Goal: Task Accomplishment & Management: Complete application form

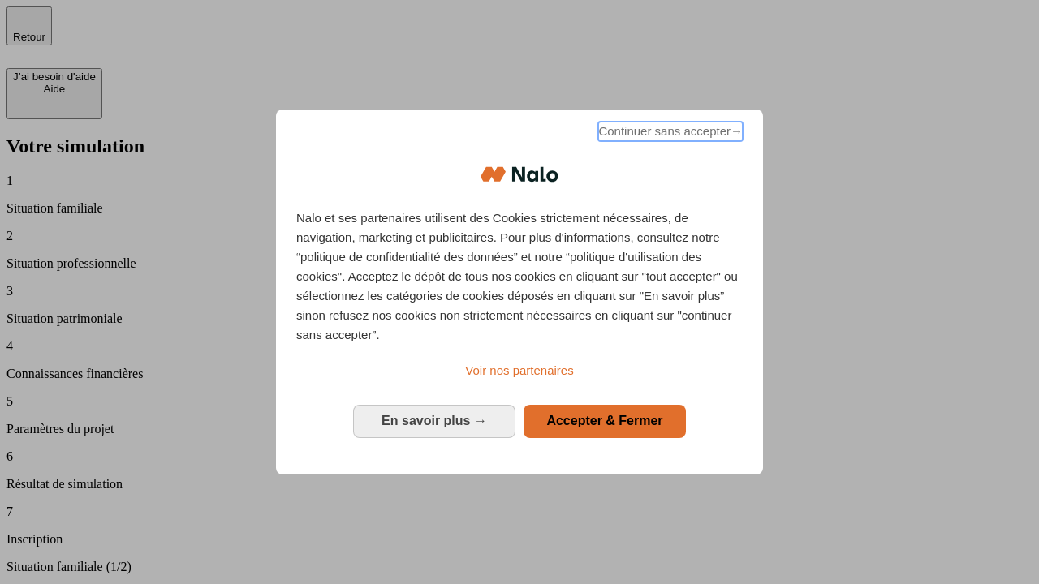
click at [669, 134] on span "Continuer sans accepter →" at bounding box center [670, 131] width 144 height 19
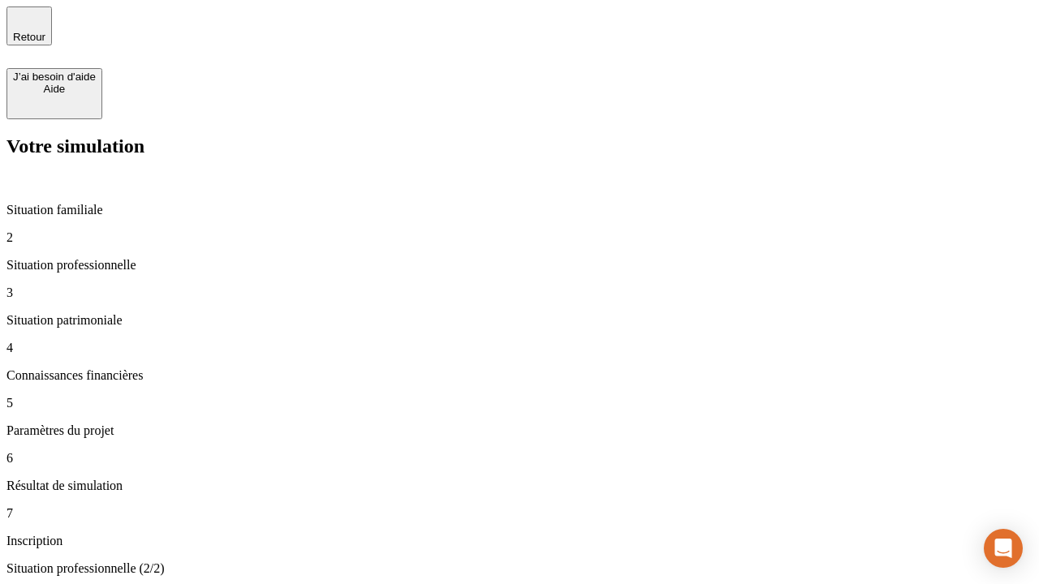
type input "30 000"
type input "40 000"
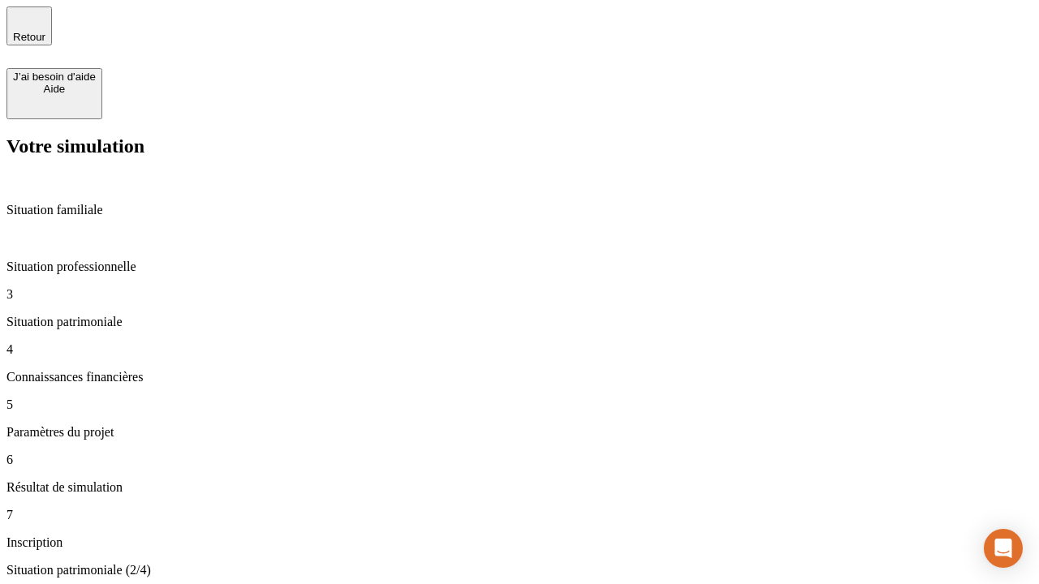
type input "1 100"
type input "20"
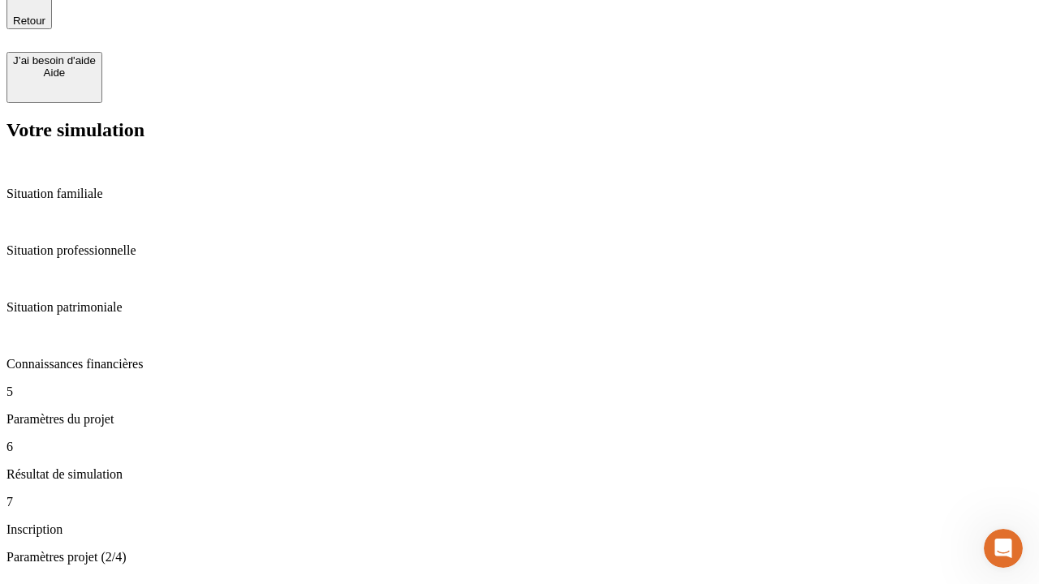
type input "40"
type input "62"
type input "50 000"
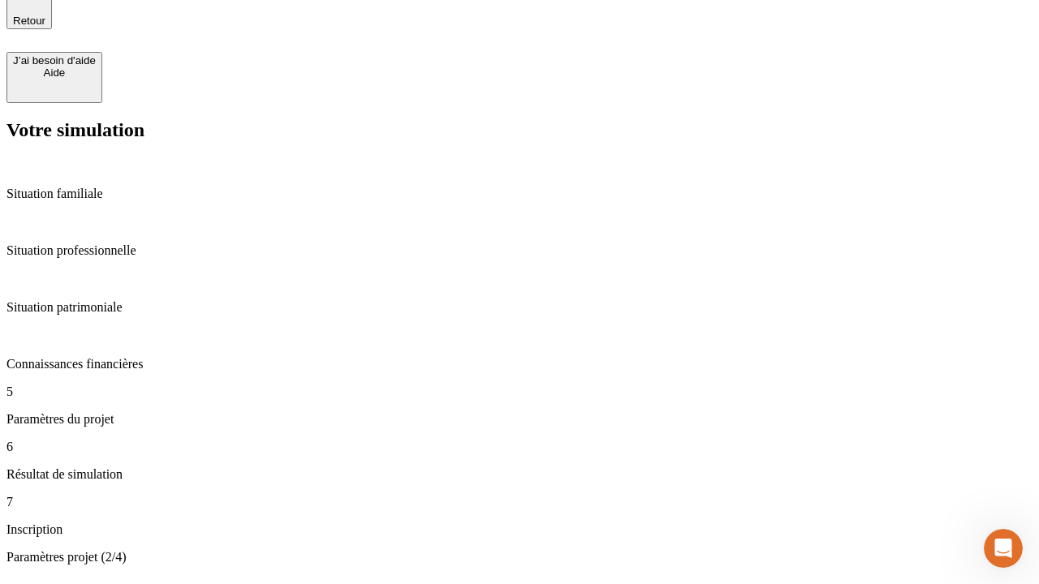
type input "640"
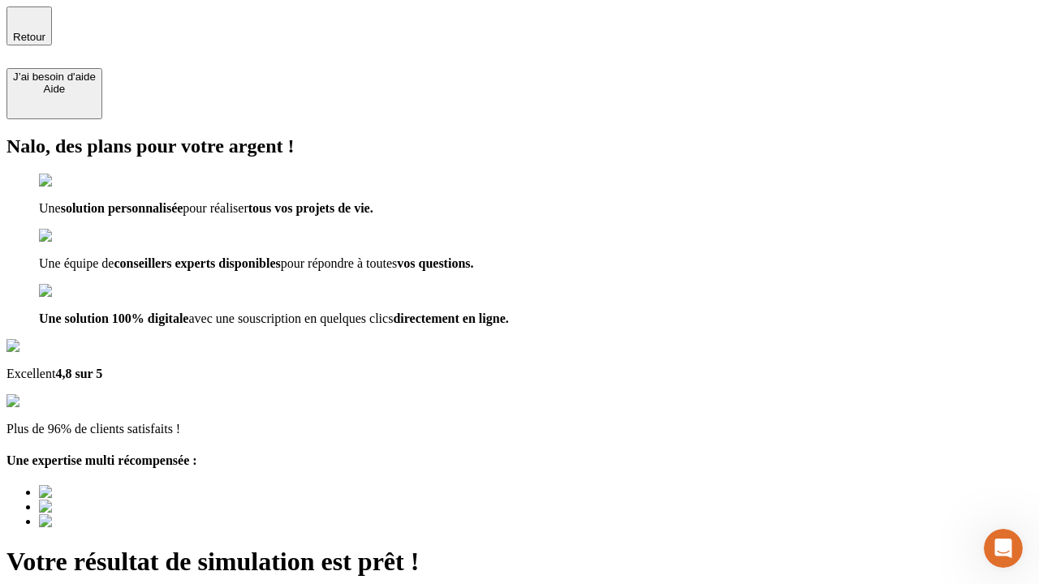
type input "[EMAIL_ADDRESS][DOMAIN_NAME]"
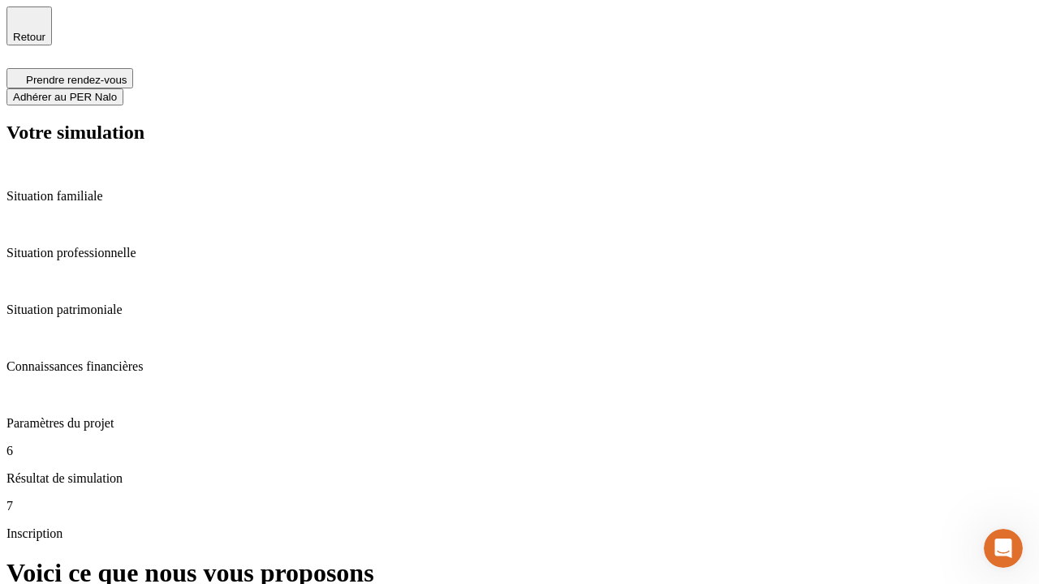
click at [117, 91] on span "Adhérer au PER Nalo" at bounding box center [65, 97] width 104 height 12
